Goal: Task Accomplishment & Management: Manage account settings

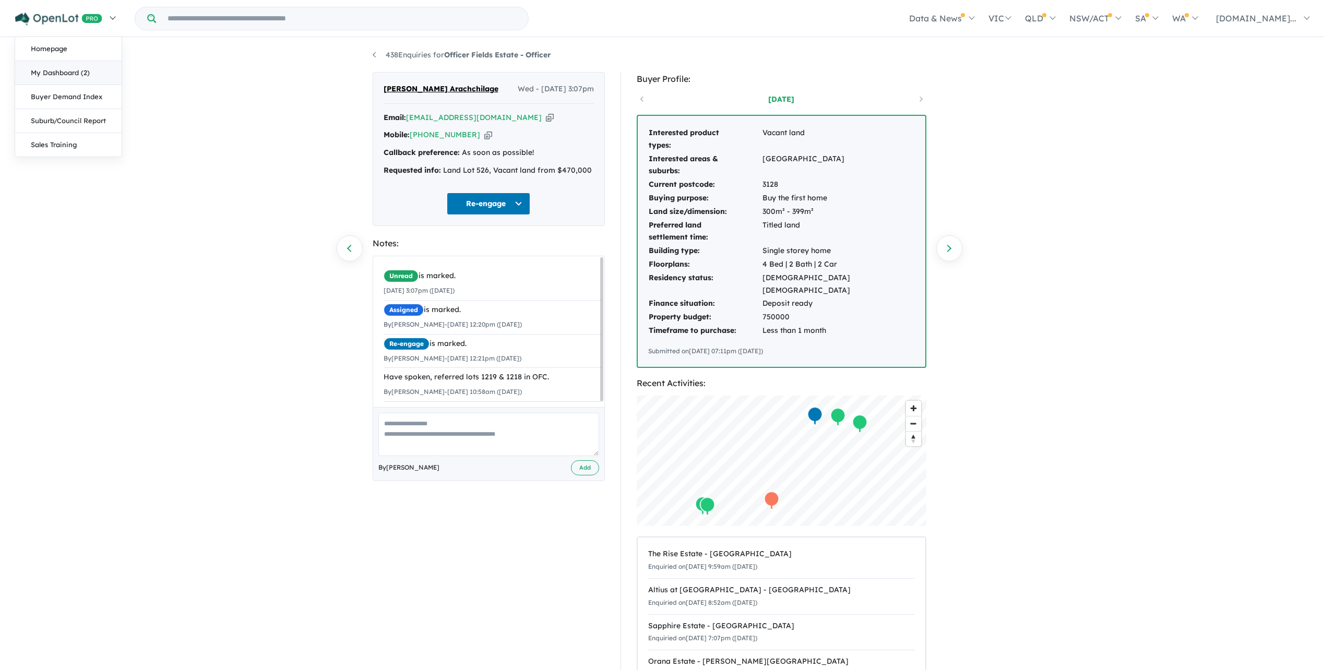
click at [63, 71] on link "My Dashboard (2)" at bounding box center [68, 73] width 106 height 24
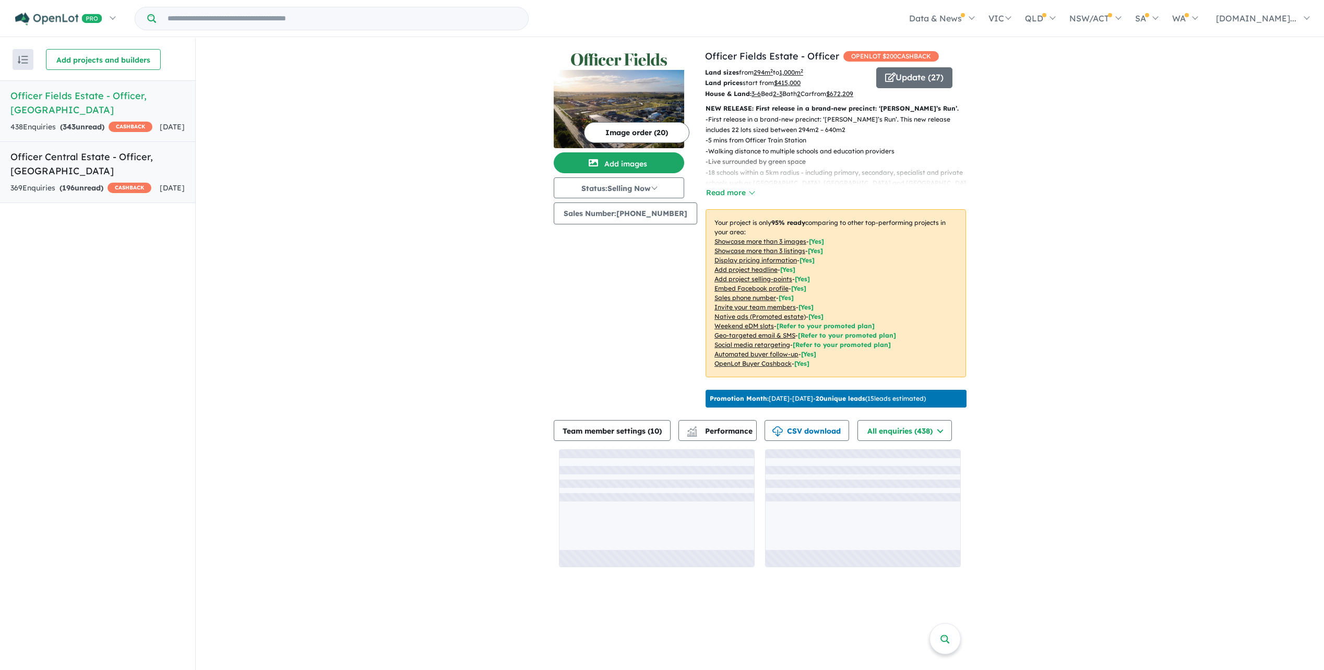
click at [47, 182] on div "369 Enquir ies ( 196 unread) CASHBACK" at bounding box center [80, 188] width 141 height 13
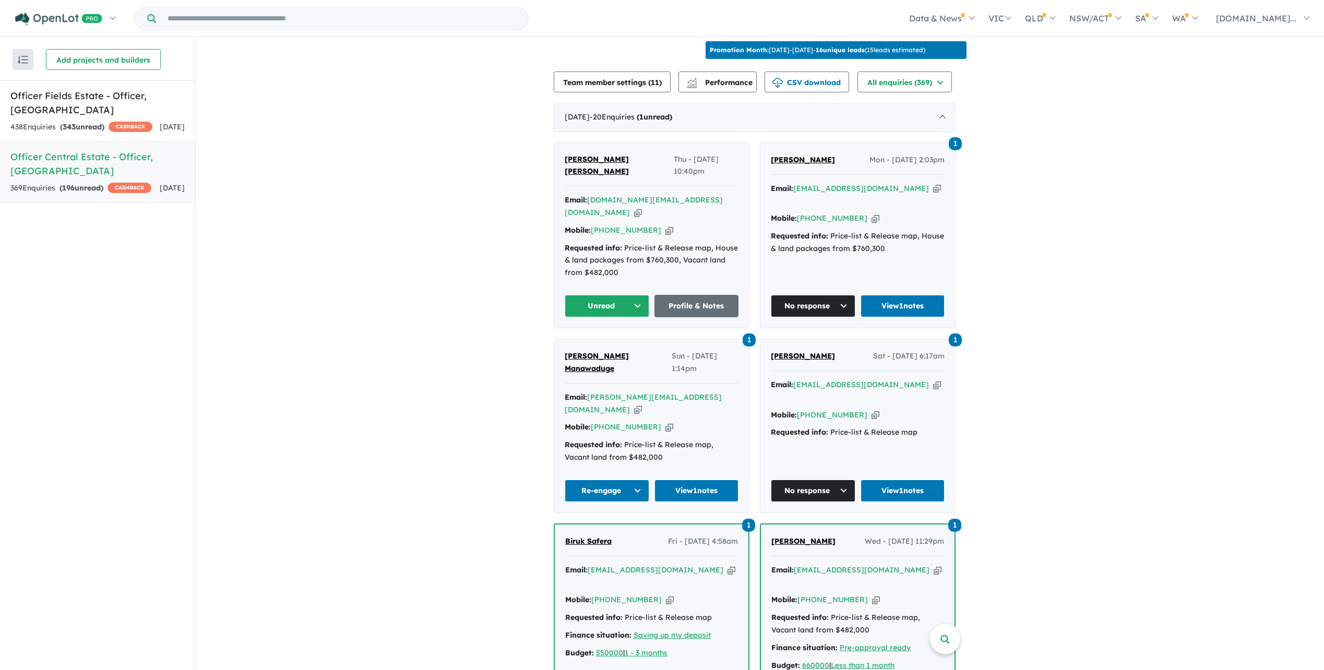
scroll to position [365, 0]
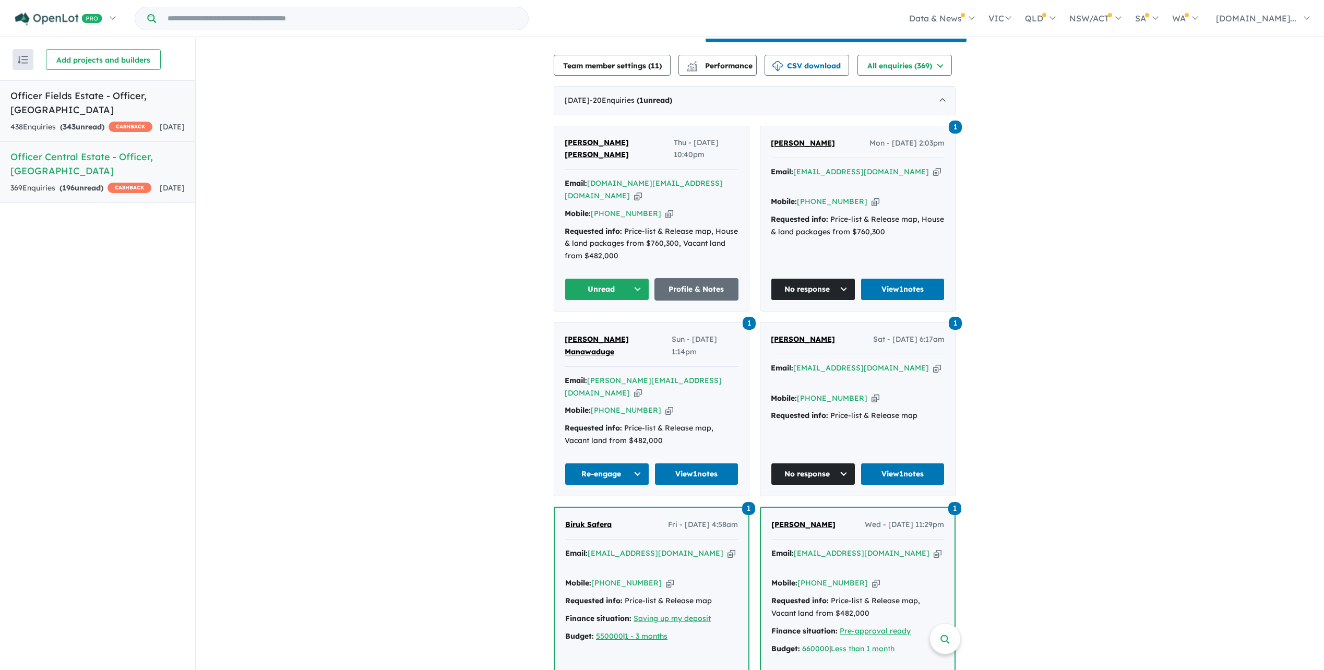
click at [56, 95] on h5 "Officer Fields Estate - Officer , VIC" at bounding box center [97, 103] width 174 height 28
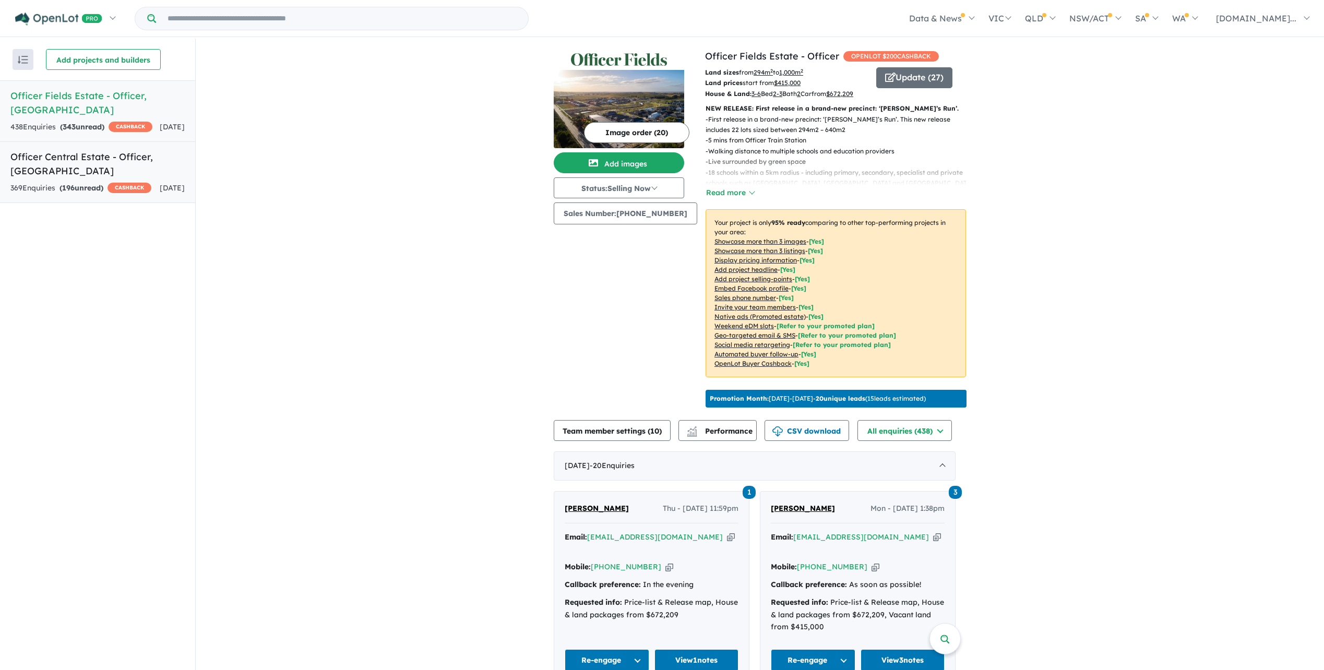
click at [67, 156] on h5 "Officer Central Estate - Officer , VIC" at bounding box center [97, 164] width 174 height 28
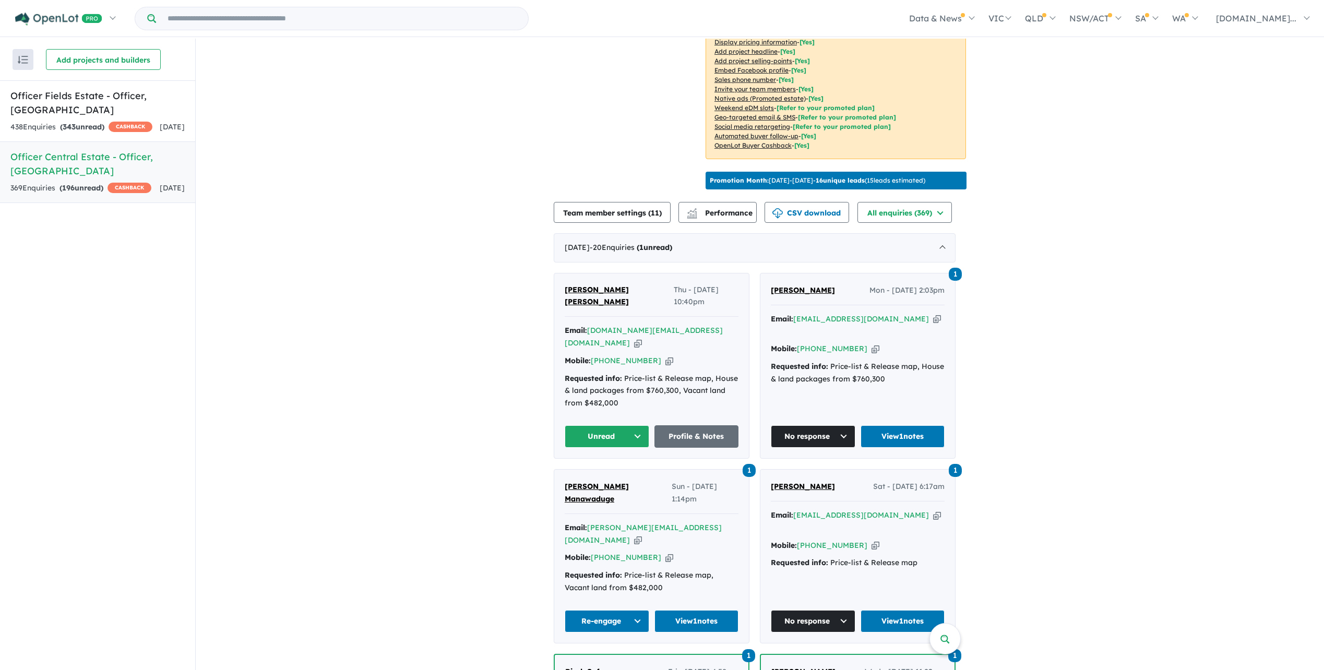
scroll to position [261, 0]
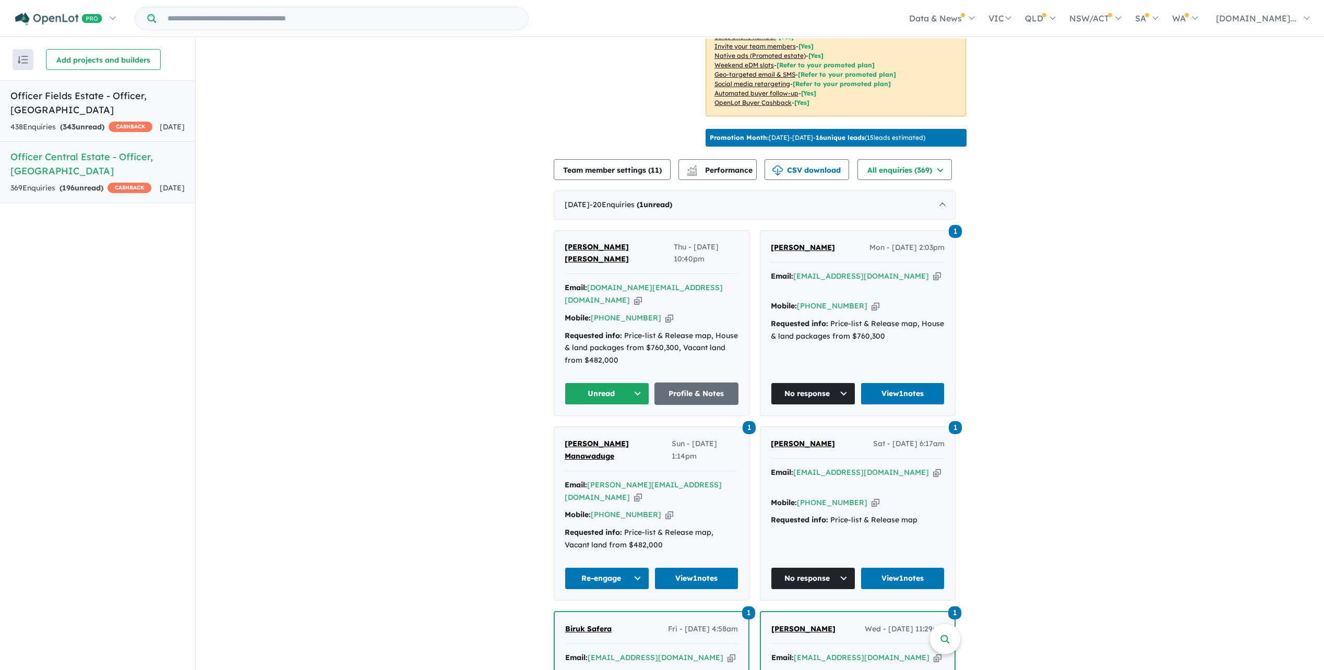
click at [51, 104] on link "Officer Fields Estate - Officer , VIC 438 Enquir ies ( 343 unread) CASHBACK 2 d…" at bounding box center [97, 111] width 195 height 62
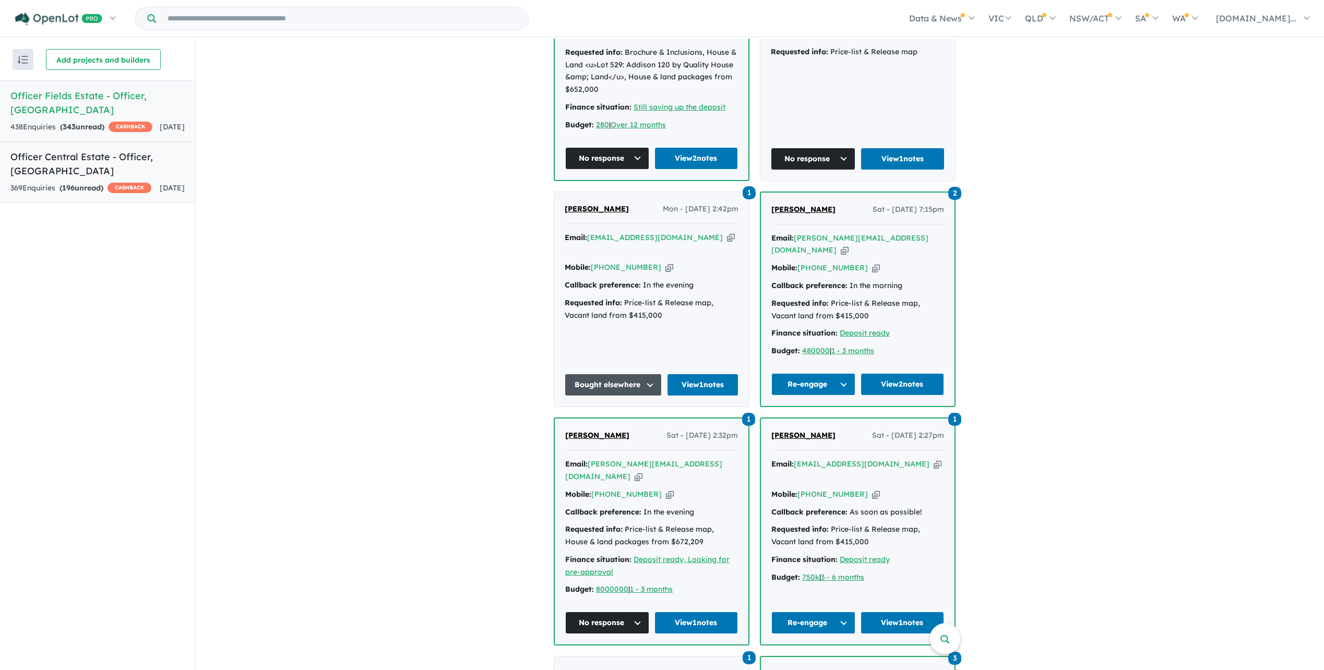
scroll to position [939, 0]
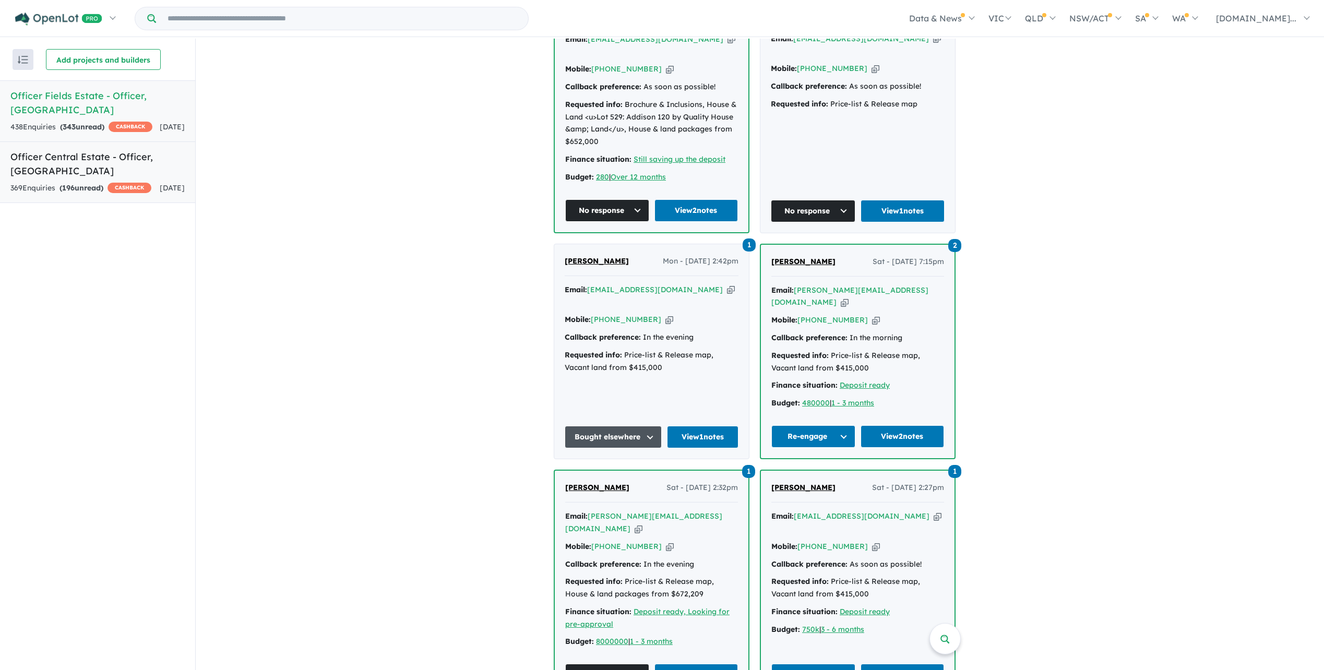
click at [100, 158] on h5 "Officer Central Estate - Officer , VIC" at bounding box center [97, 164] width 174 height 28
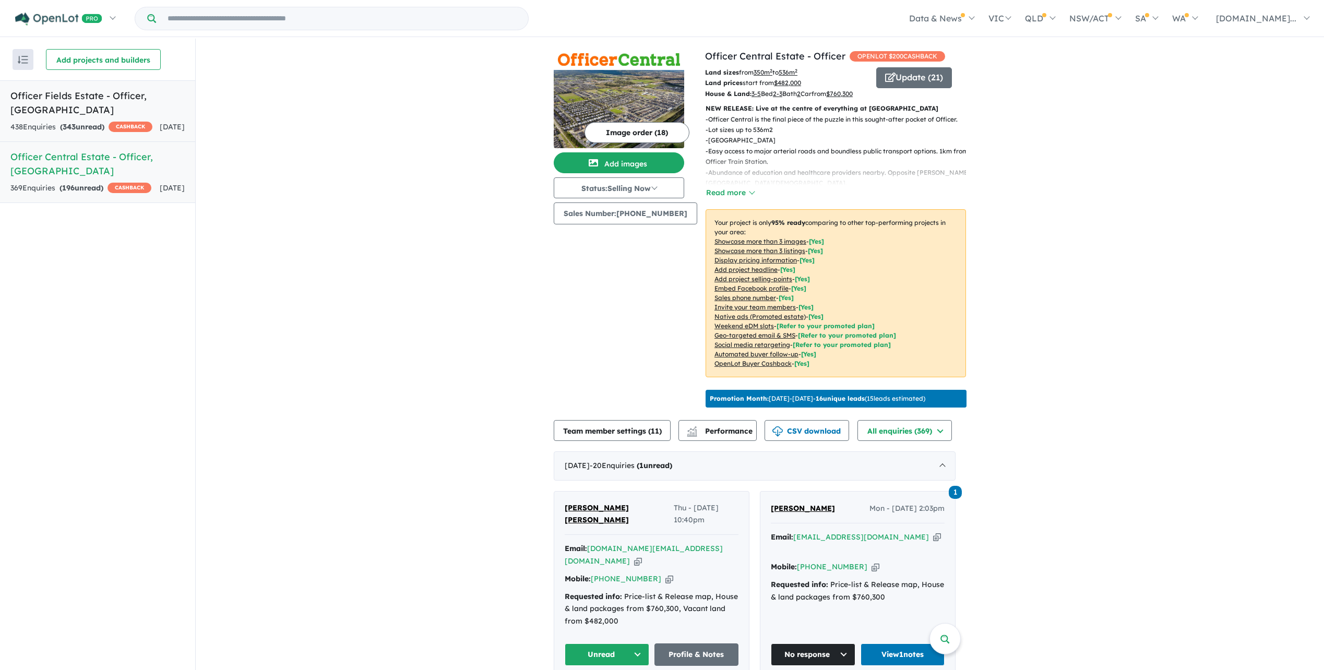
click at [79, 106] on link "Officer Fields Estate - Officer , VIC 438 Enquir ies ( 343 unread) CASHBACK 2 d…" at bounding box center [97, 111] width 195 height 62
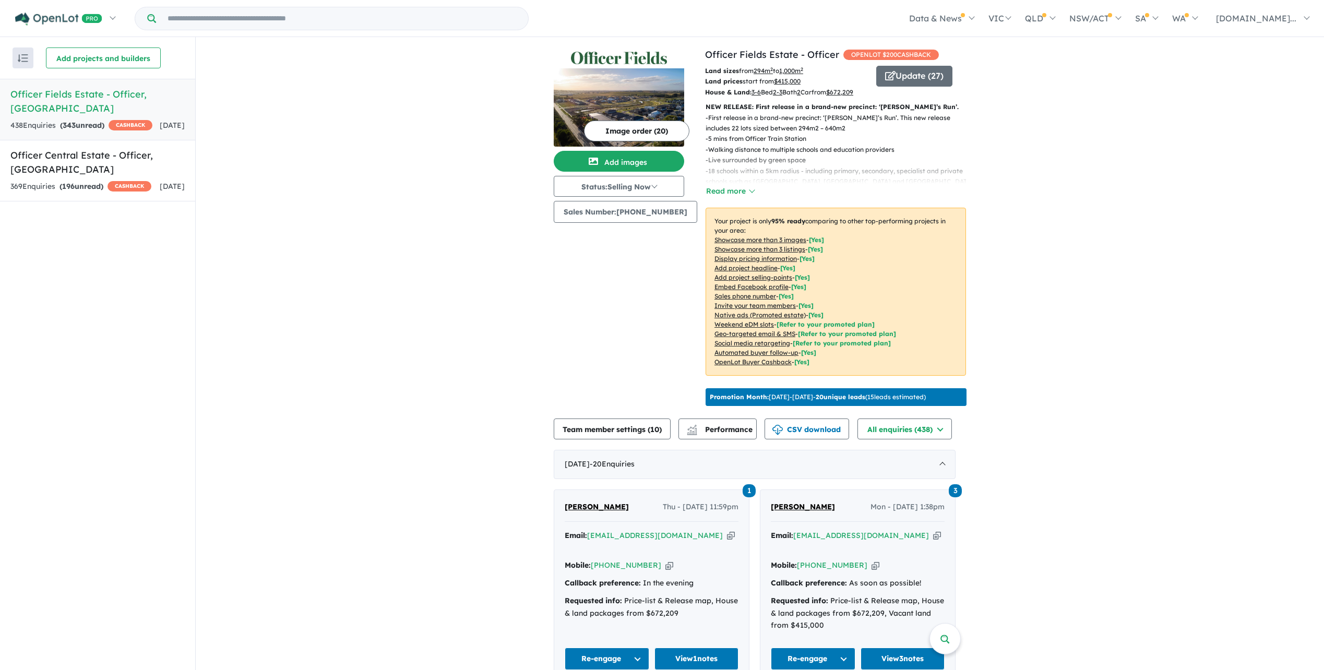
scroll to position [365, 0]
